Goal: Information Seeking & Learning: Check status

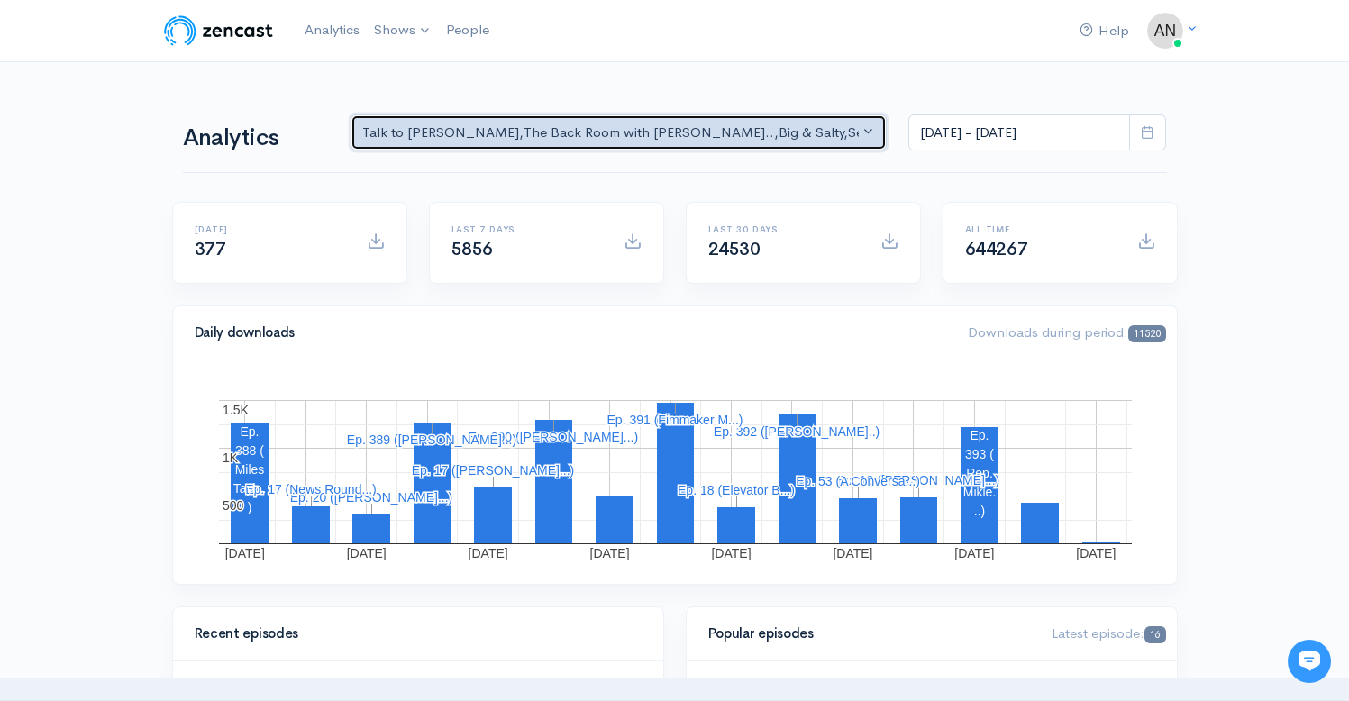
click at [785, 135] on div "Talk to [PERSON_NAME] , The Back Room with [PERSON_NAME].. , Big & Salty , Seri…" at bounding box center [610, 133] width 497 height 21
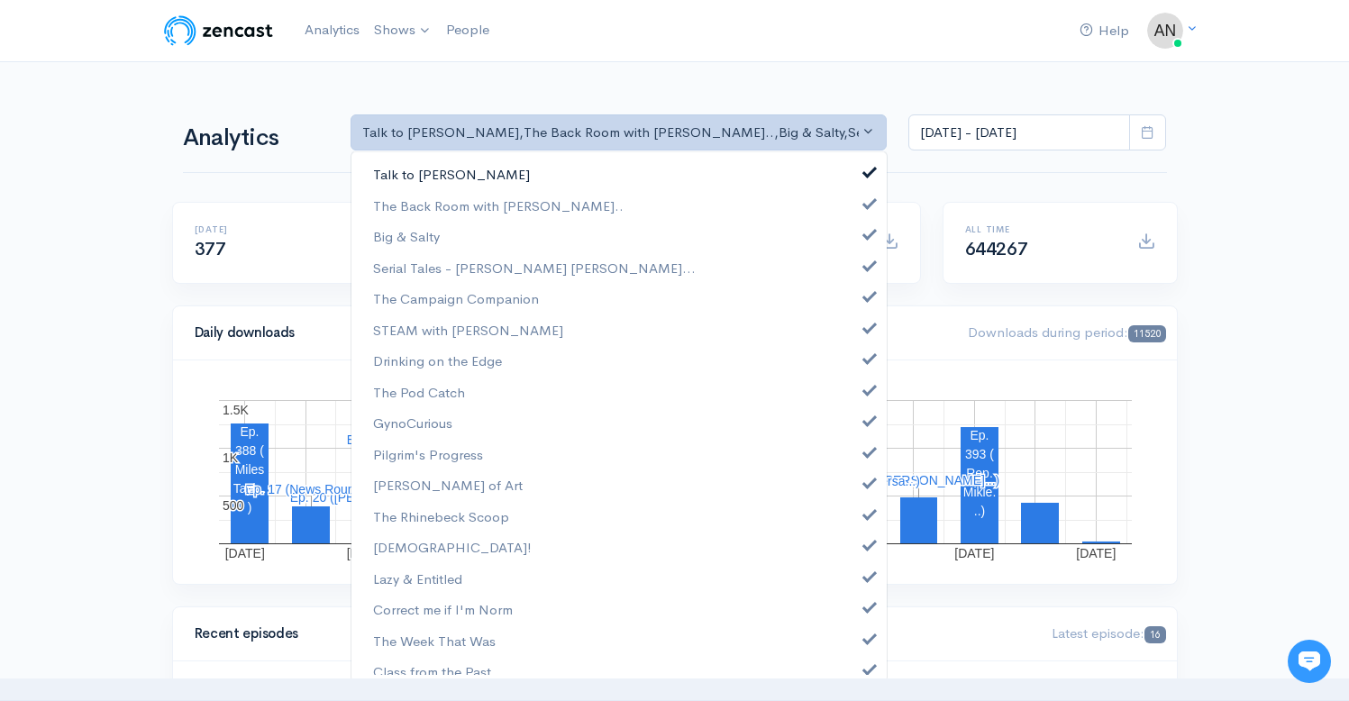
click at [848, 167] on link "Talk to [PERSON_NAME]" at bounding box center [618, 175] width 535 height 32
select select "10316"
click at [863, 246] on link "Big & Salty" at bounding box center [618, 237] width 535 height 32
click at [860, 257] on link "Serial Tales - [PERSON_NAME] [PERSON_NAME]..." at bounding box center [618, 268] width 535 height 32
click at [866, 297] on span at bounding box center [869, 294] width 7 height 14
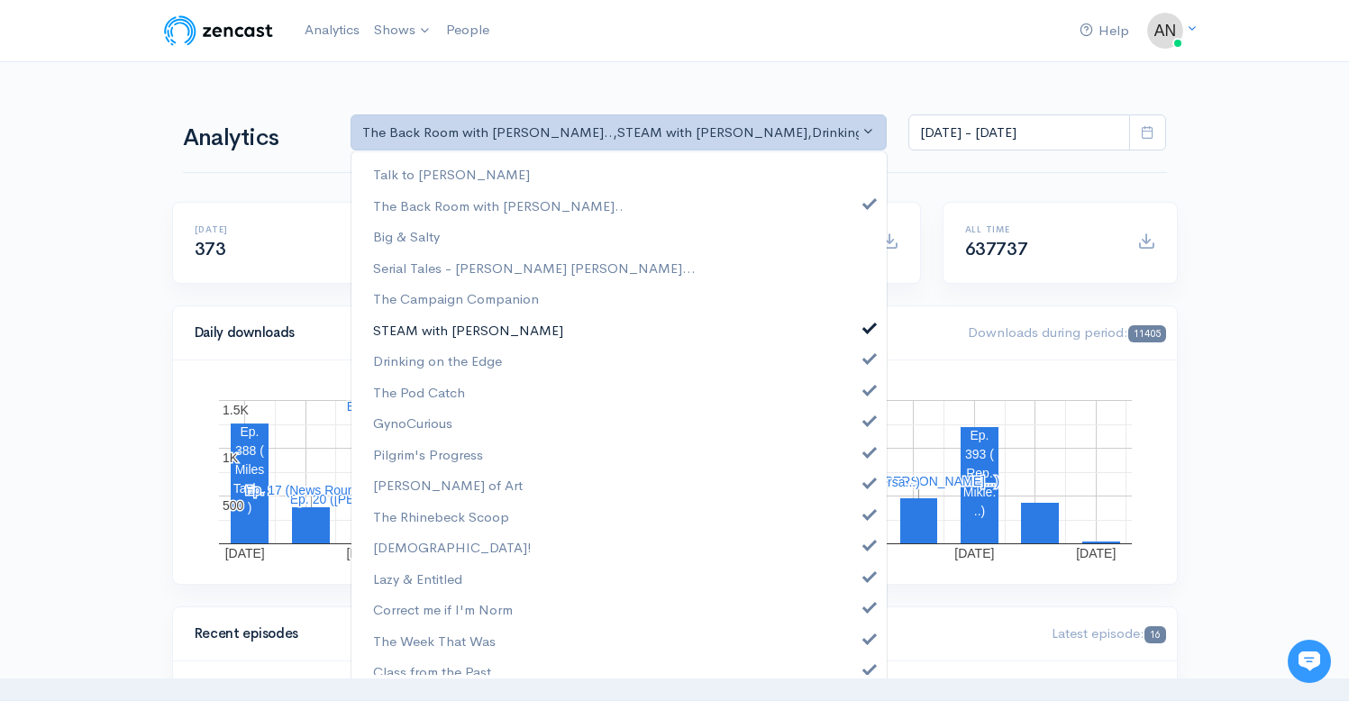
click at [863, 332] on link "STEAM with [PERSON_NAME]" at bounding box center [618, 330] width 535 height 32
click at [866, 361] on span at bounding box center [869, 357] width 7 height 14
click at [866, 383] on span at bounding box center [869, 388] width 7 height 14
click at [866, 422] on span at bounding box center [869, 419] width 7 height 14
click at [866, 450] on span at bounding box center [869, 450] width 7 height 14
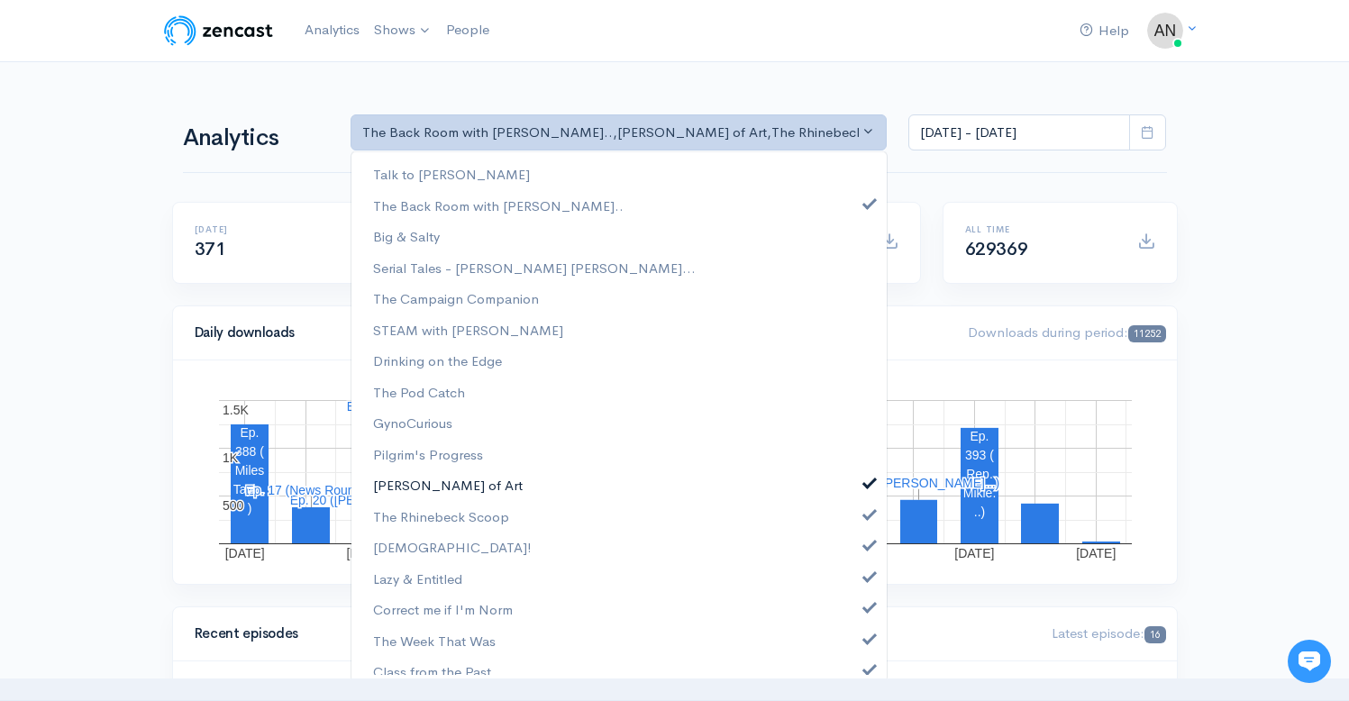
click at [855, 490] on link "[PERSON_NAME] of Art" at bounding box center [618, 485] width 535 height 32
click at [866, 507] on span at bounding box center [869, 512] width 7 height 14
click at [866, 548] on span at bounding box center [869, 543] width 7 height 14
click at [866, 576] on span at bounding box center [869, 575] width 7 height 14
click at [866, 599] on span at bounding box center [869, 605] width 7 height 14
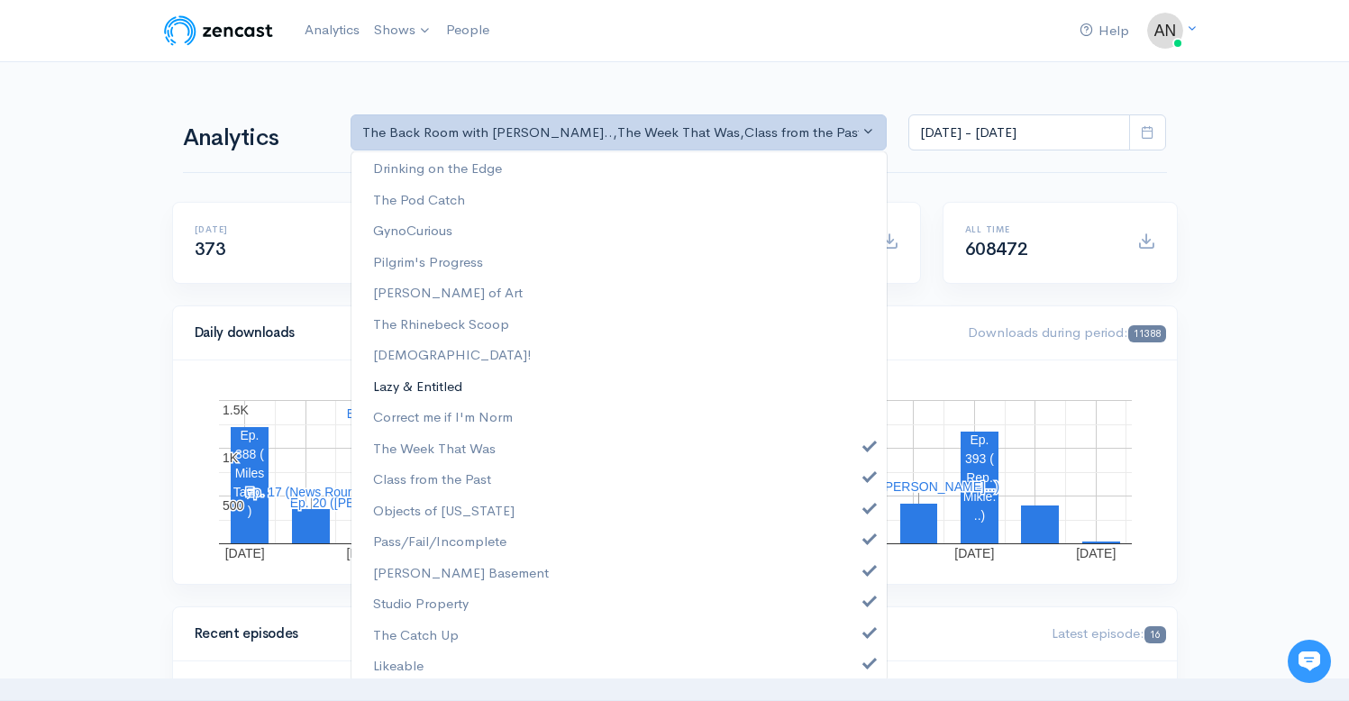
scroll to position [231, 0]
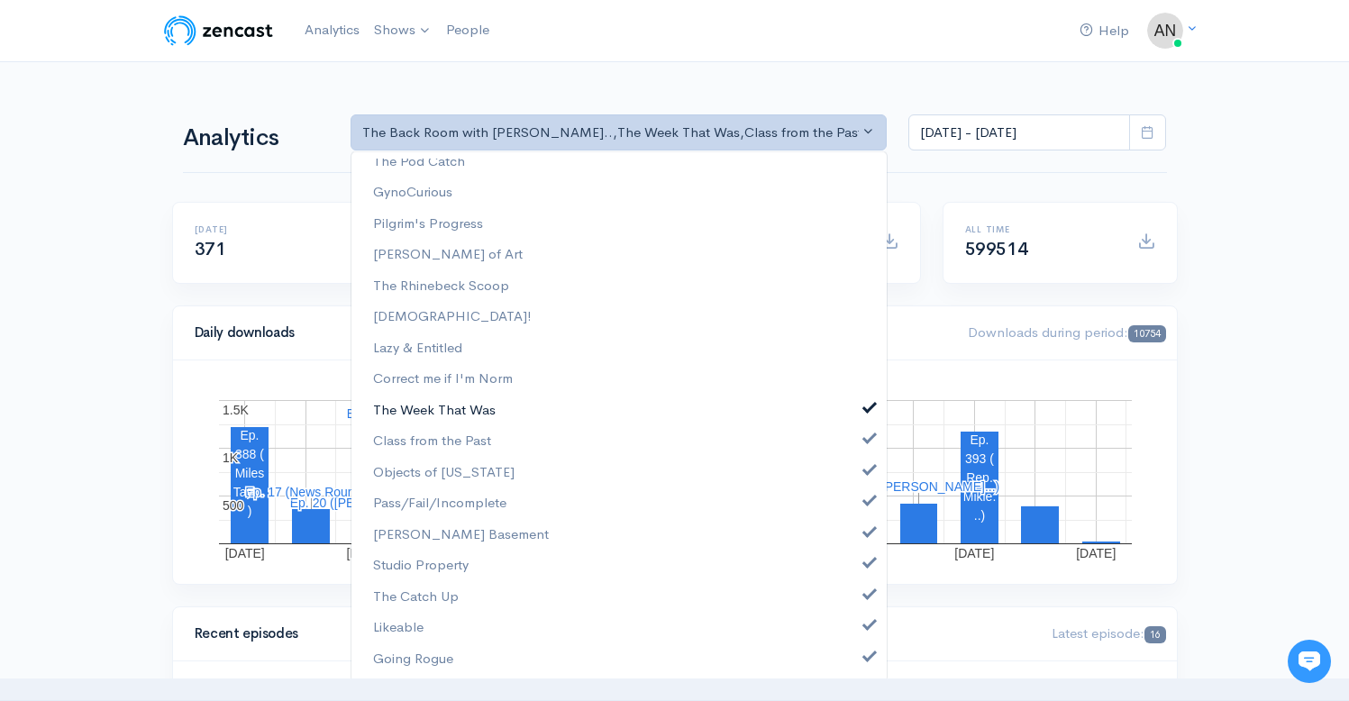
click at [858, 419] on link "The Week That Was" at bounding box center [618, 411] width 535 height 32
click at [866, 441] on span at bounding box center [869, 437] width 7 height 14
click at [858, 477] on link "Objects of [US_STATE]" at bounding box center [618, 473] width 535 height 32
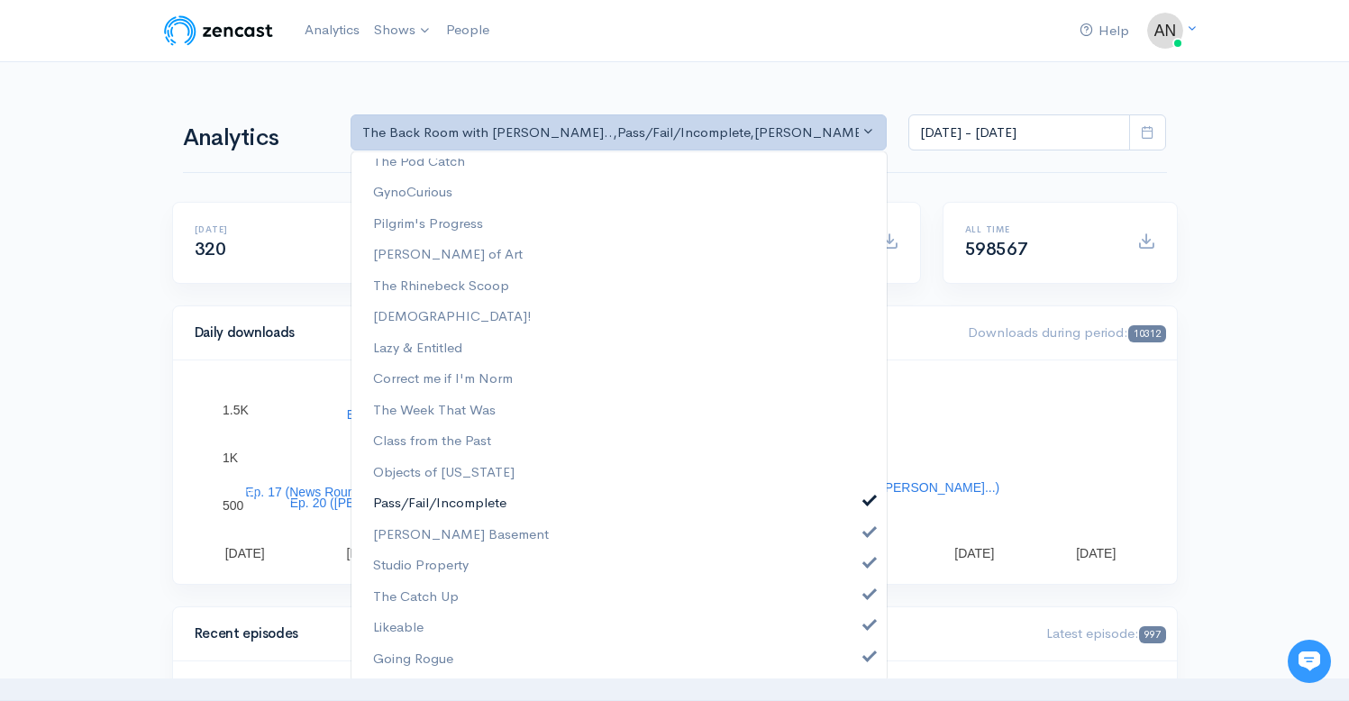
click at [866, 501] on span at bounding box center [869, 499] width 7 height 14
click at [866, 523] on span at bounding box center [869, 530] width 7 height 14
click at [852, 559] on link "Studio Property" at bounding box center [618, 566] width 535 height 32
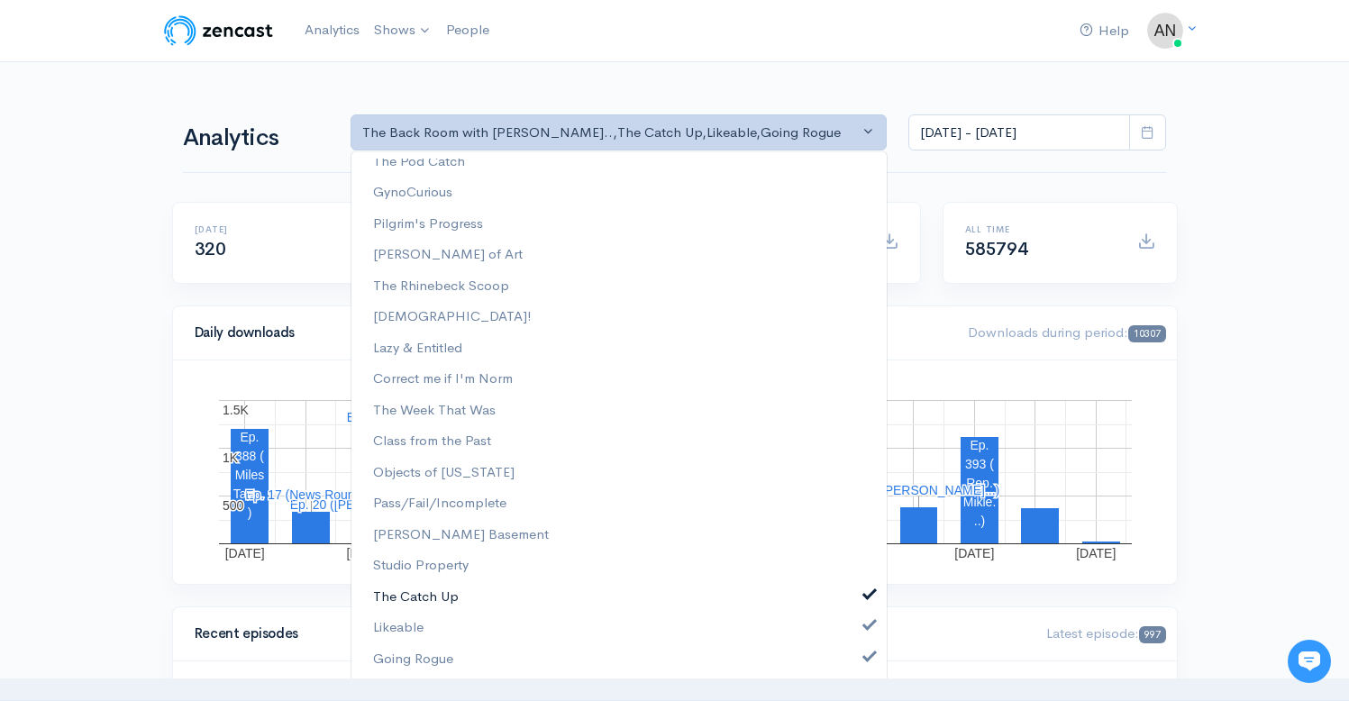
click at [855, 586] on link "The Catch Up" at bounding box center [618, 597] width 535 height 32
click at [866, 630] on span at bounding box center [869, 623] width 7 height 14
click at [866, 655] on span at bounding box center [869, 655] width 7 height 14
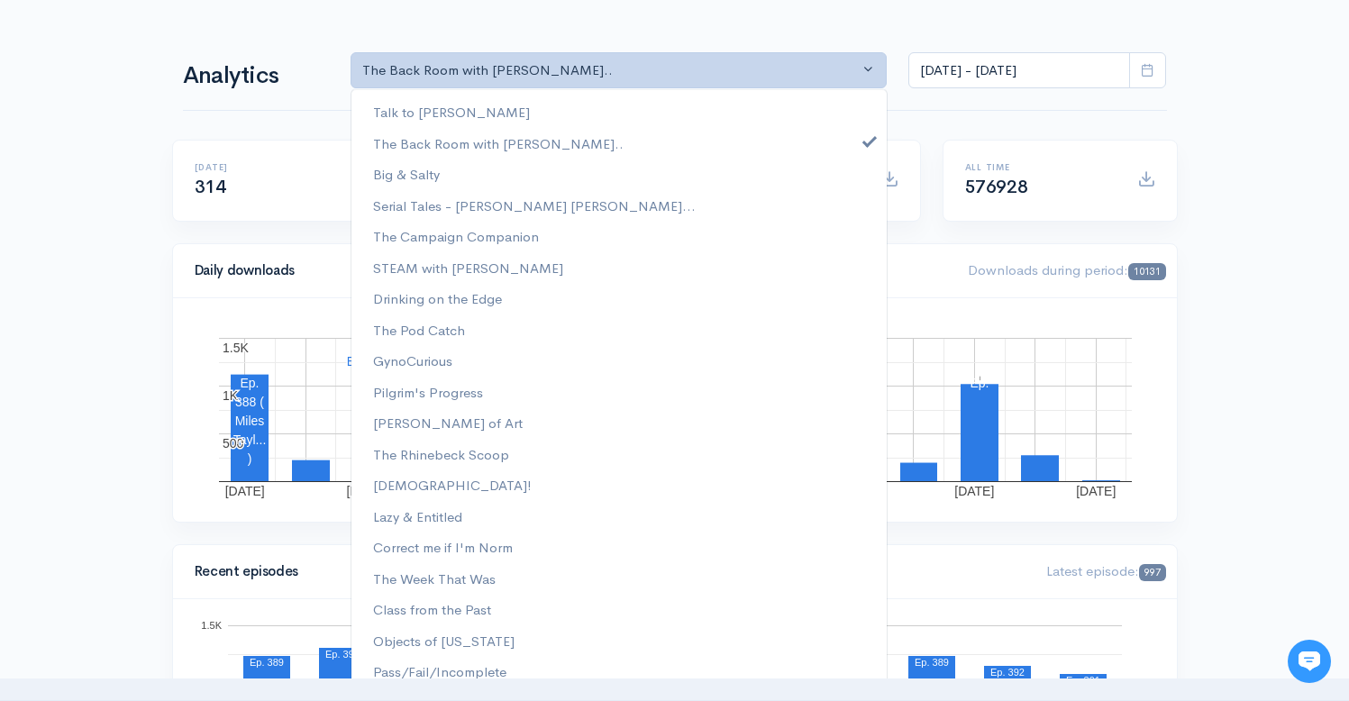
scroll to position [0, 0]
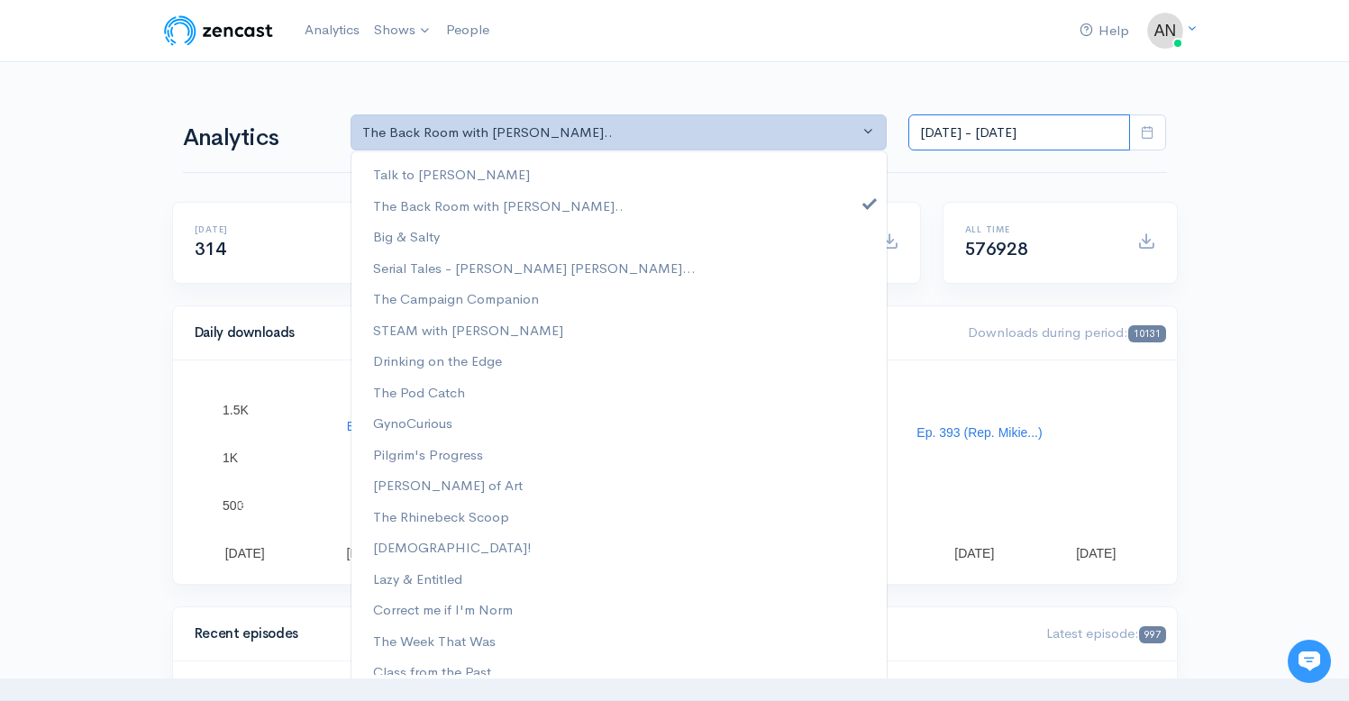
click at [1022, 136] on input "[DATE] - [DATE]" at bounding box center [1019, 132] width 222 height 37
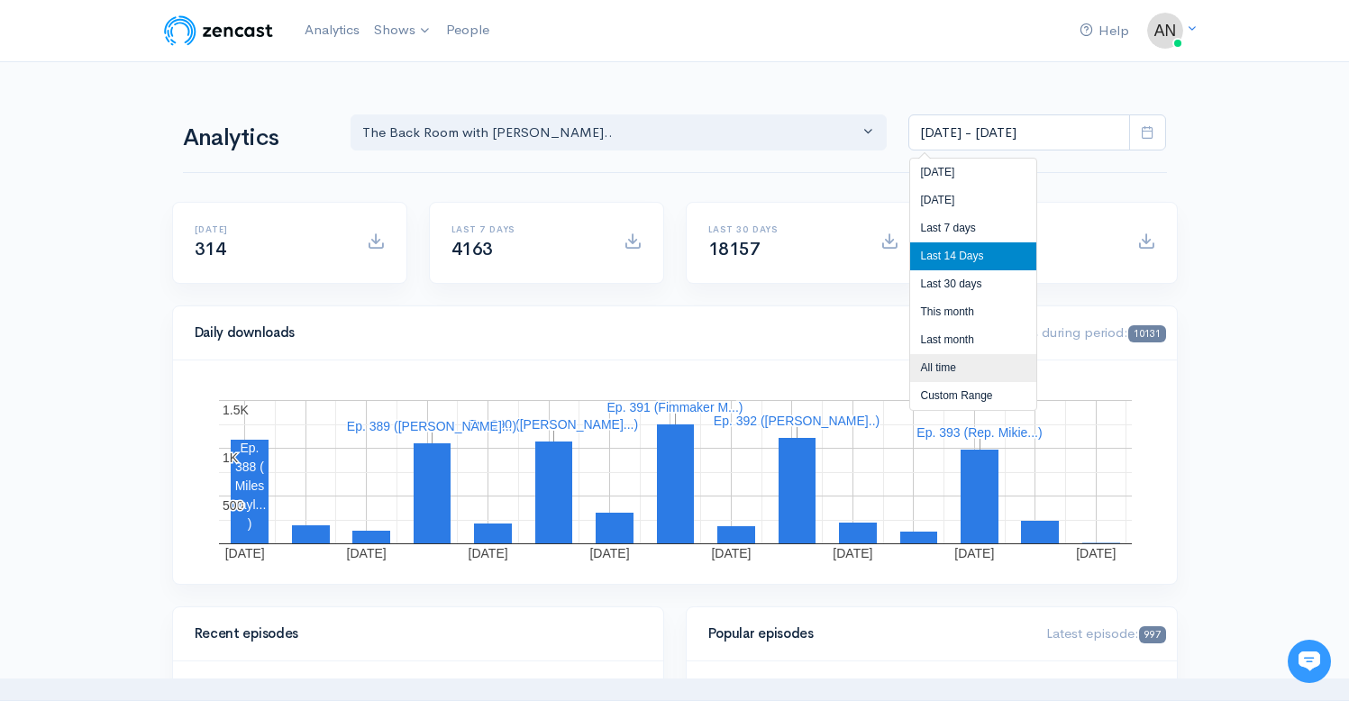
click at [931, 367] on li "All time" at bounding box center [973, 368] width 126 height 28
type input "[DATE] - [DATE]"
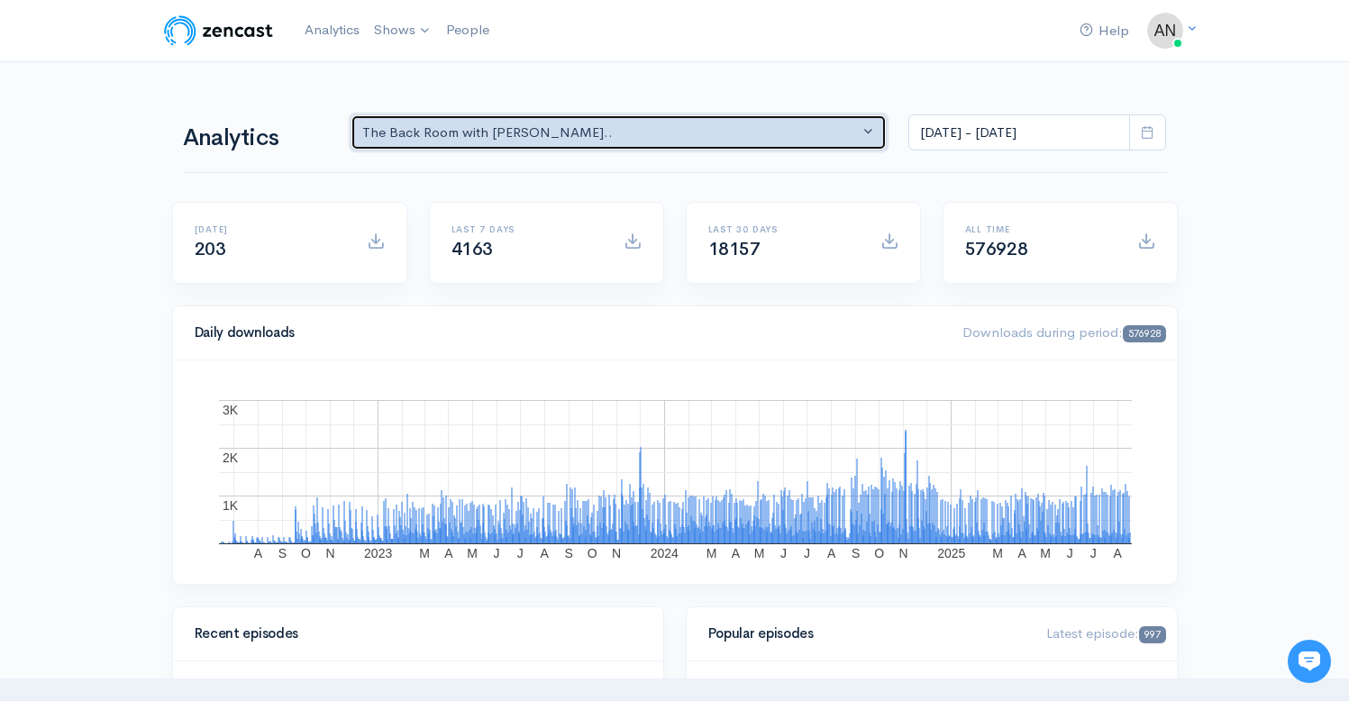
click at [767, 133] on div "The Back Room with [PERSON_NAME].." at bounding box center [610, 133] width 497 height 21
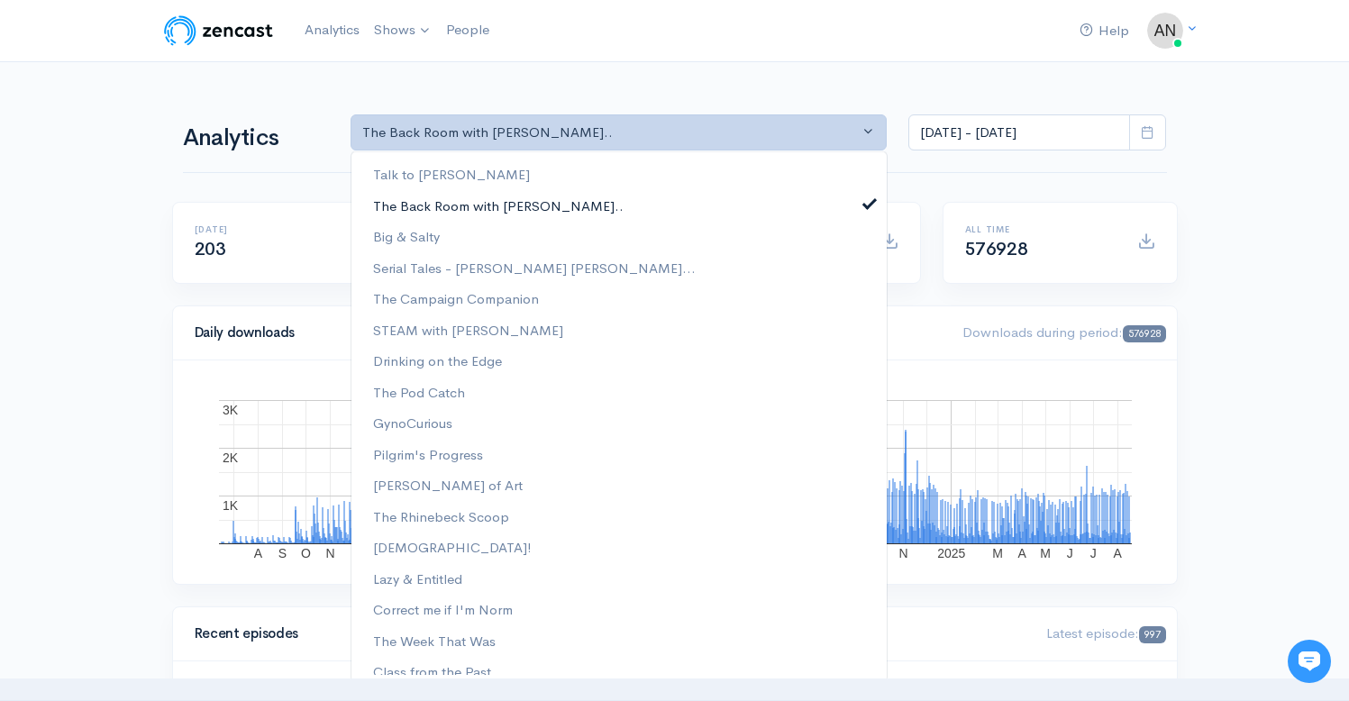
click at [866, 200] on span at bounding box center [869, 202] width 7 height 14
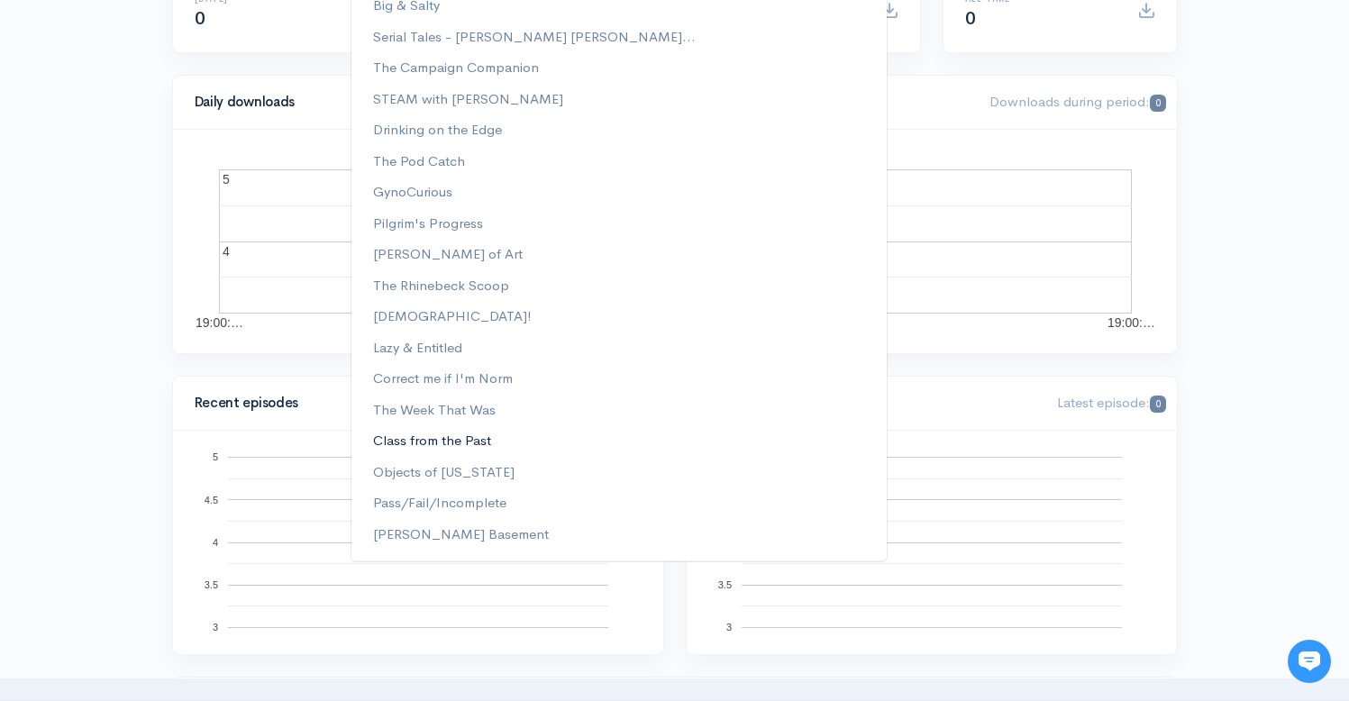
scroll to position [389, 0]
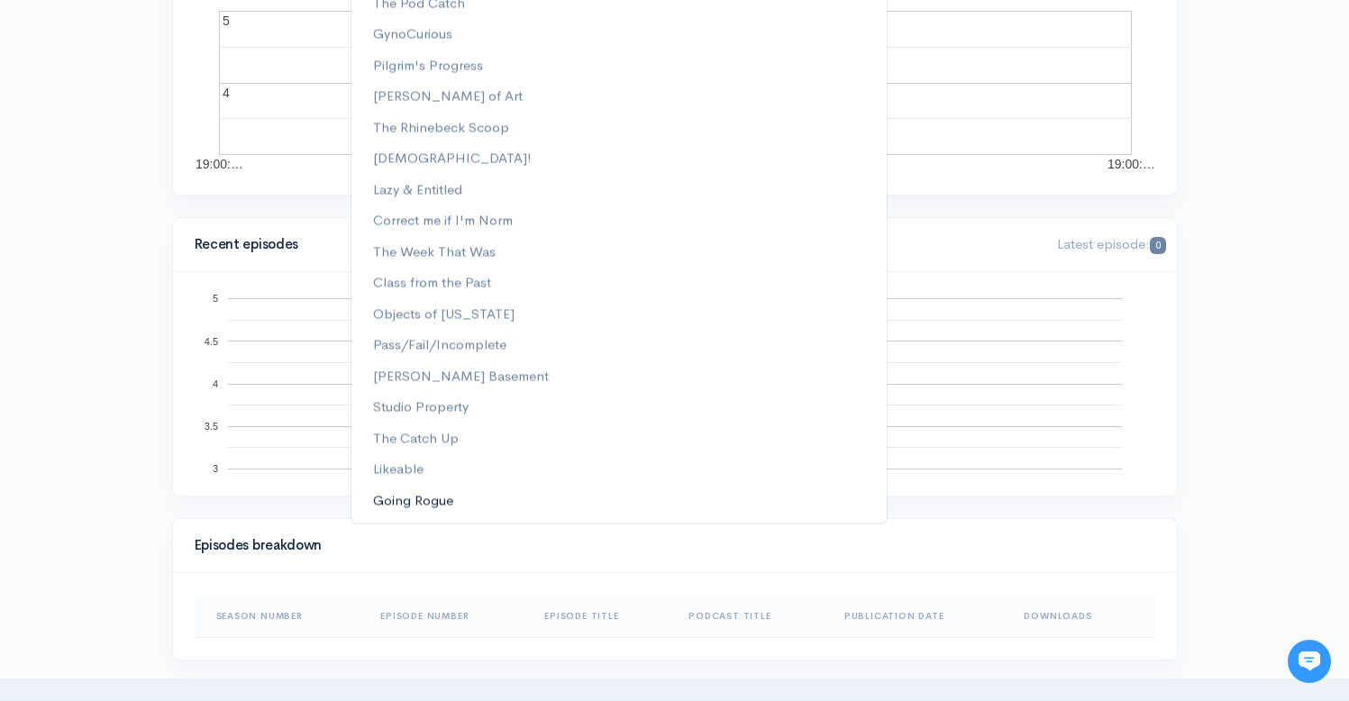
click at [608, 501] on link "Going Rogue" at bounding box center [618, 501] width 535 height 32
select select "15466"
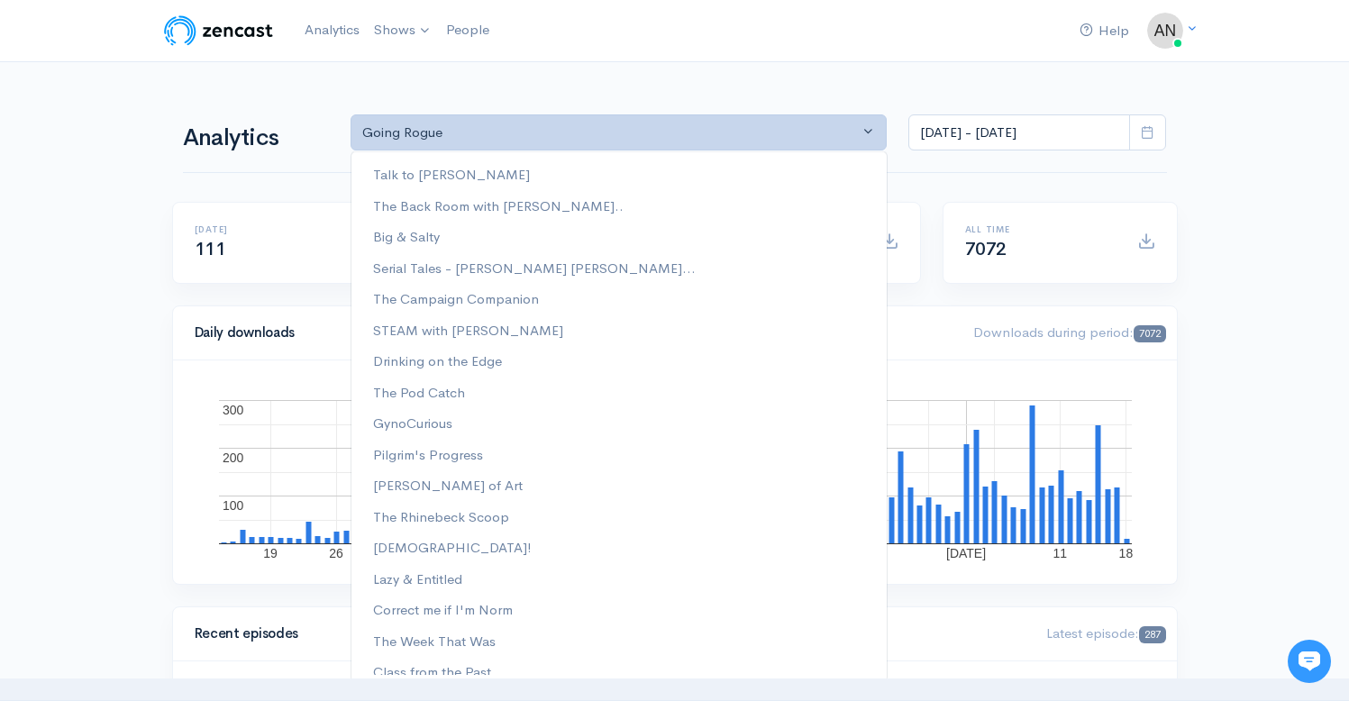
scroll to position [231, 0]
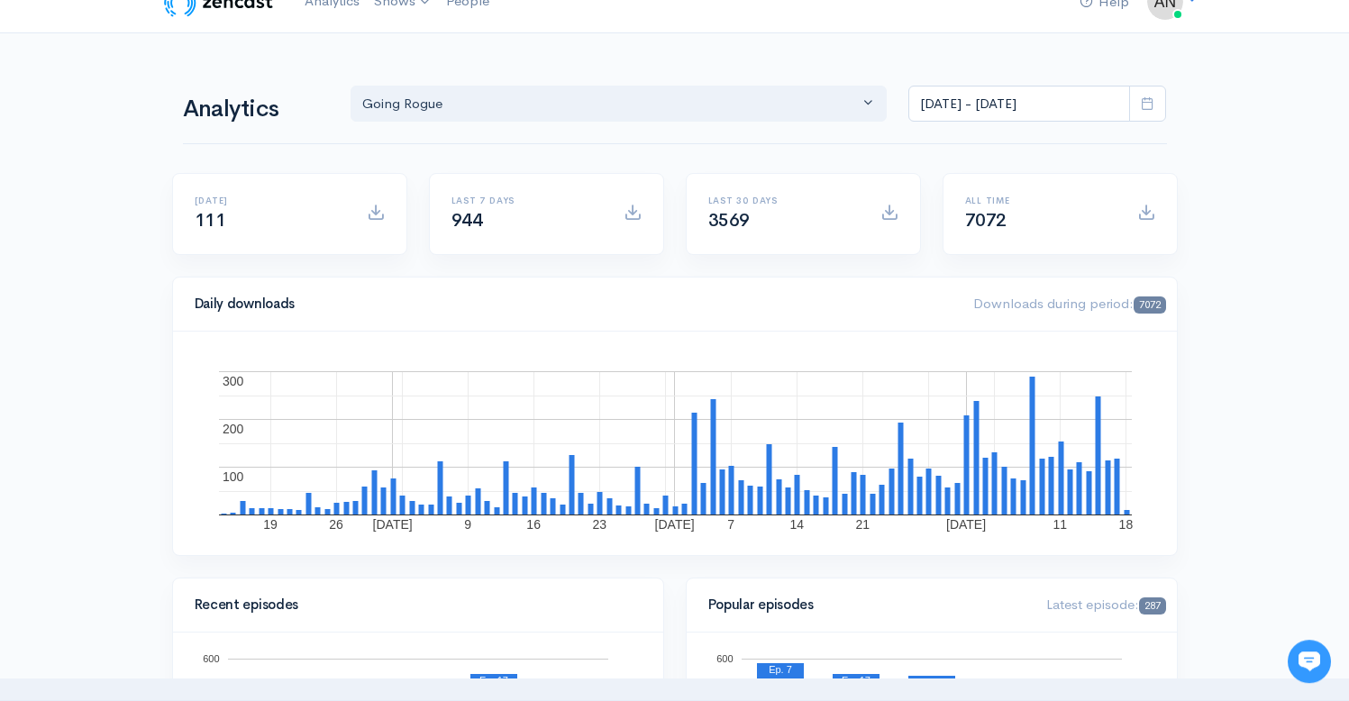
scroll to position [0, 0]
